Goal: Check status

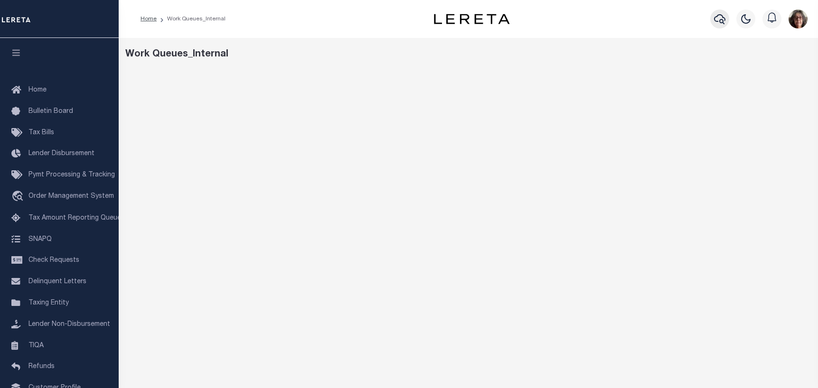
click at [717, 20] on icon "button" at bounding box center [719, 18] width 11 height 11
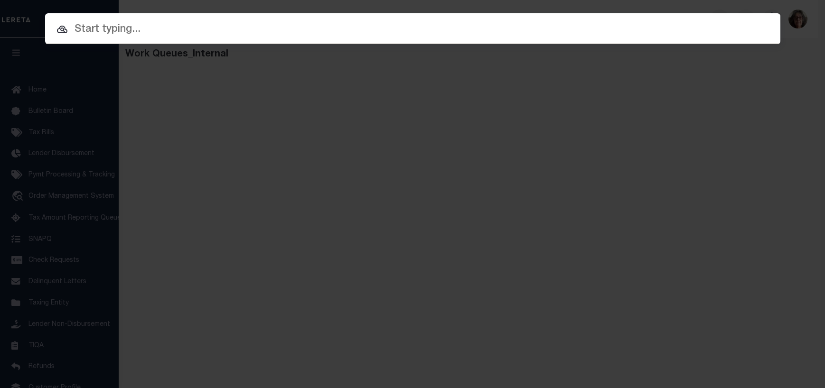
paste input "333956-0001"
type input "333956-0001"
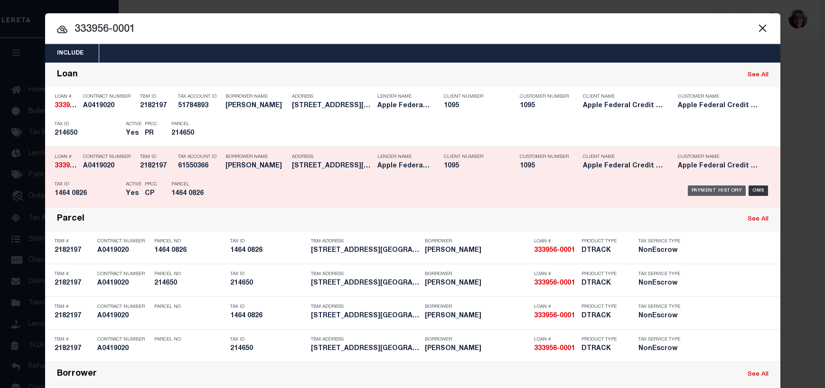
click at [708, 191] on div "Payment History" at bounding box center [717, 191] width 58 height 10
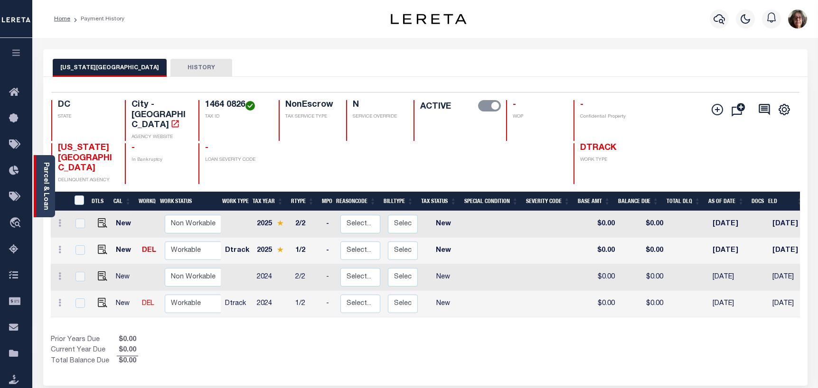
click at [45, 183] on link "Parcel & Loan" at bounding box center [45, 186] width 7 height 48
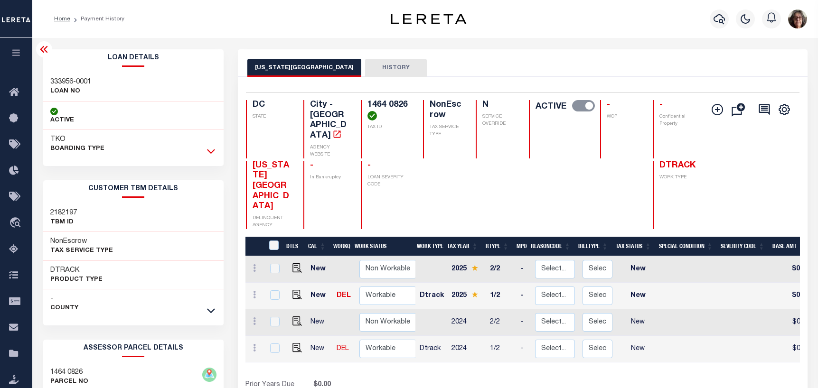
click at [209, 150] on icon at bounding box center [211, 151] width 8 height 10
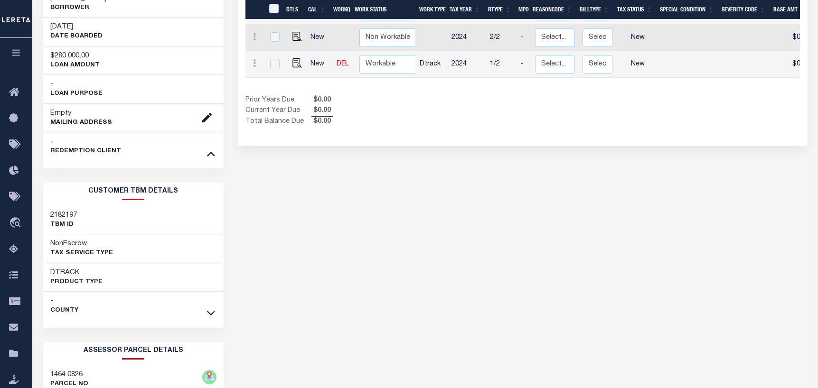
scroll to position [332, 0]
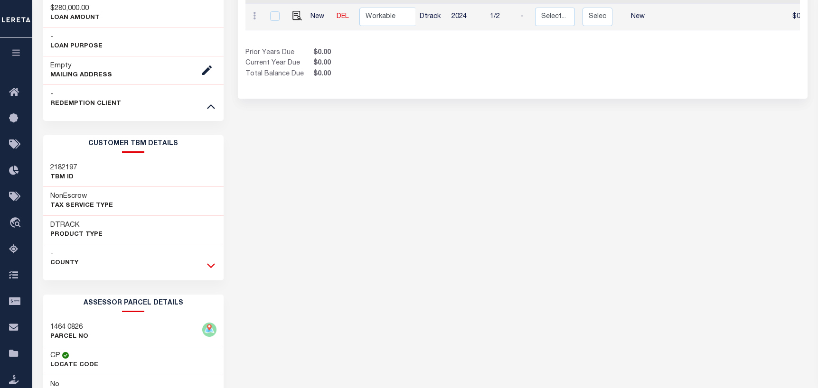
click at [213, 267] on icon at bounding box center [211, 266] width 8 height 10
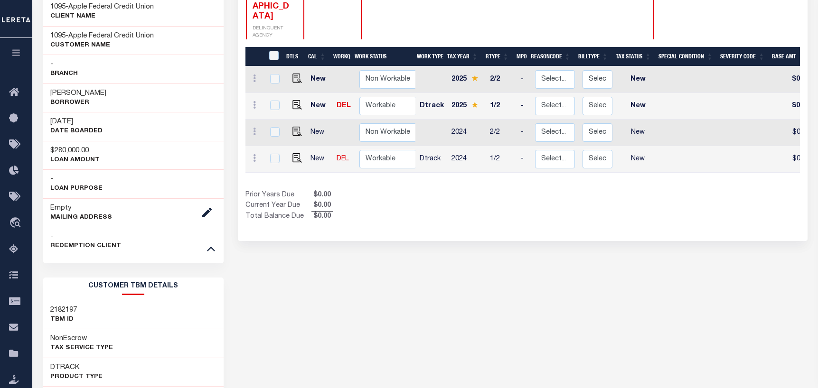
scroll to position [0, 0]
